Goal: Information Seeking & Learning: Learn about a topic

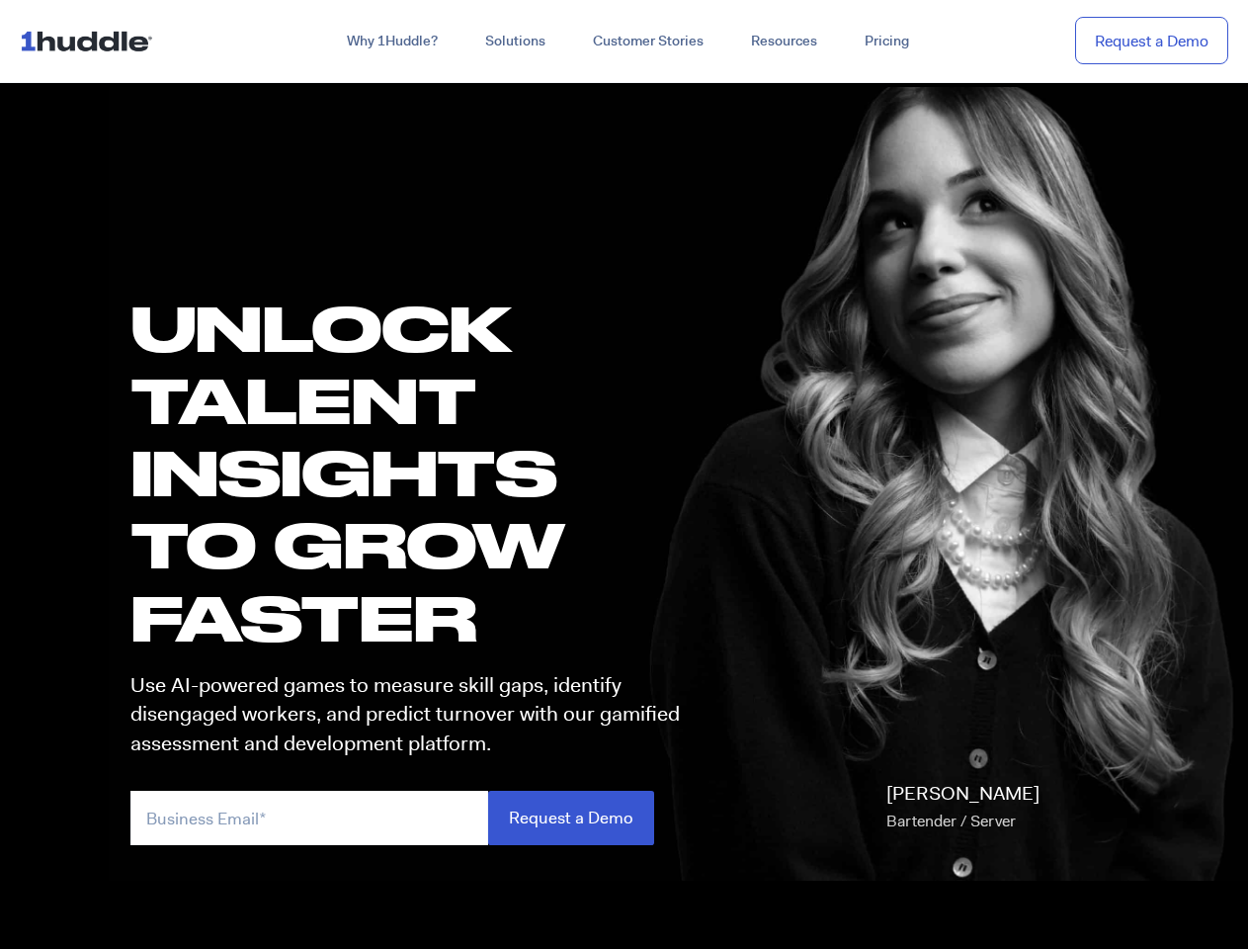
click at [624, 474] on h1 "UNLOCK TALENT INSIGHTS TO GROW FASTER" at bounding box center [428, 473] width 597 height 362
click at [390, 42] on link "Why 1Huddle?" at bounding box center [392, 42] width 138 height 36
click at [514, 42] on link "Solutions" at bounding box center [516, 42] width 108 height 36
click at [783, 42] on link "Resources" at bounding box center [784, 42] width 114 height 36
click at [429, 817] on input "email" at bounding box center [309, 818] width 358 height 54
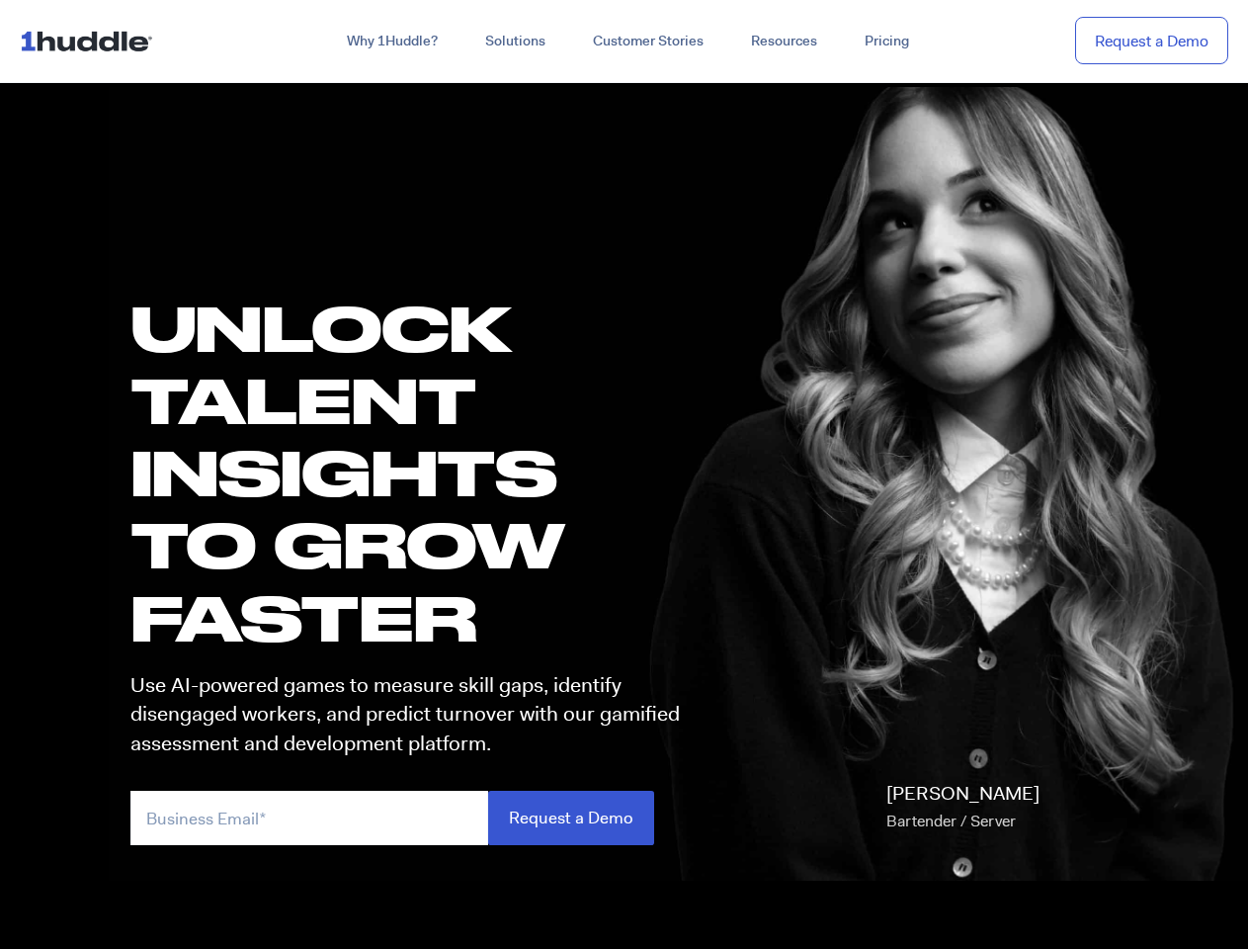
click at [570, 817] on input "Request a Demo" at bounding box center [571, 818] width 166 height 54
